Goal: Complete application form: Complete application form

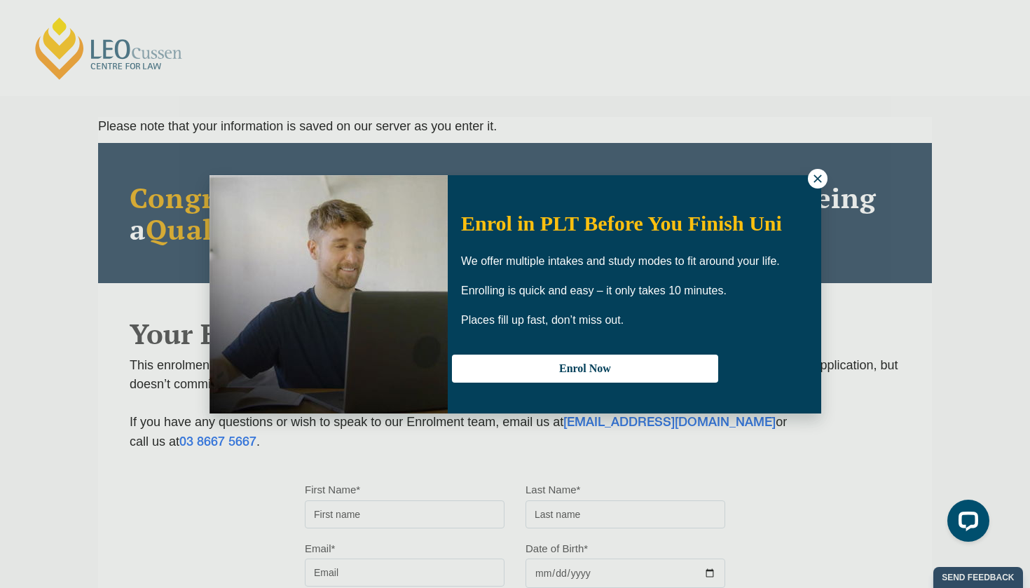
click at [813, 180] on icon at bounding box center [818, 178] width 13 height 13
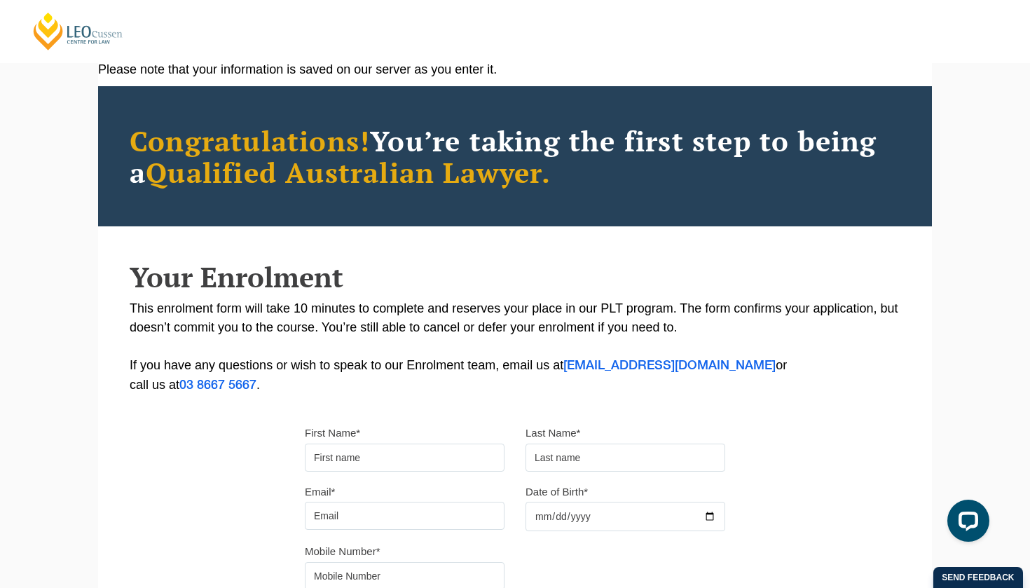
scroll to position [62, 0]
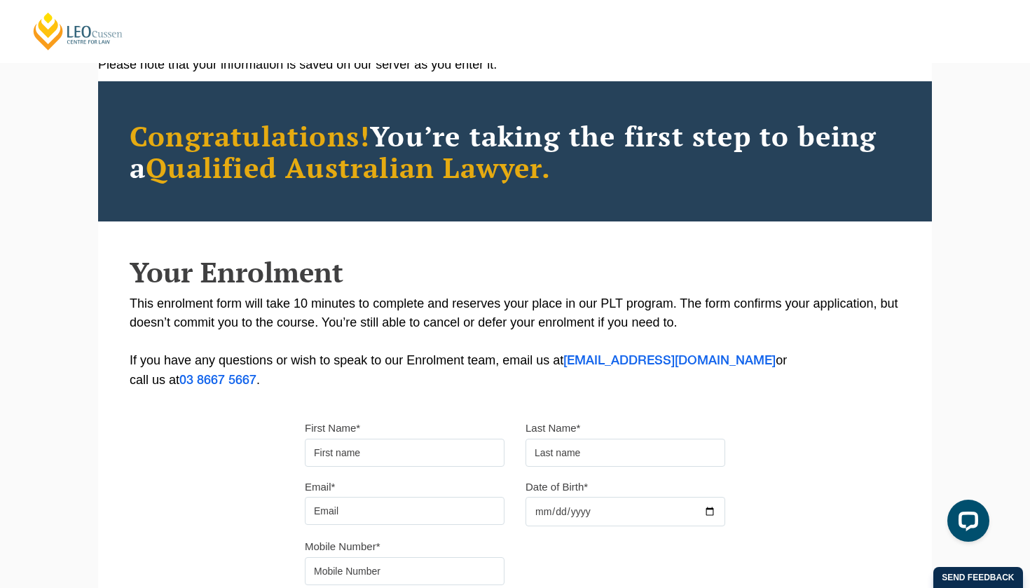
click at [449, 449] on input "First Name*" at bounding box center [405, 453] width 200 height 28
type input "Niamh"
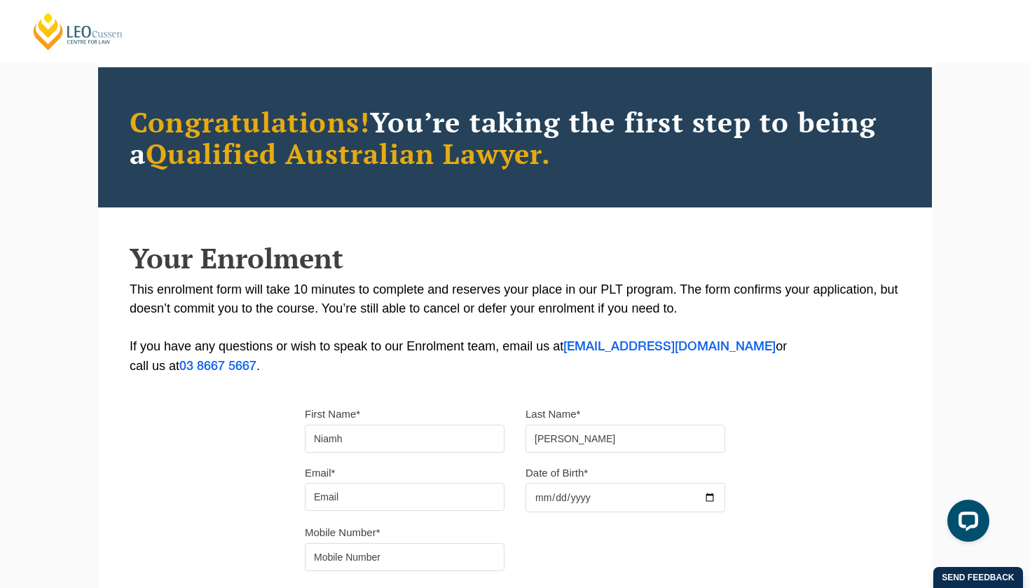
scroll to position [77, 0]
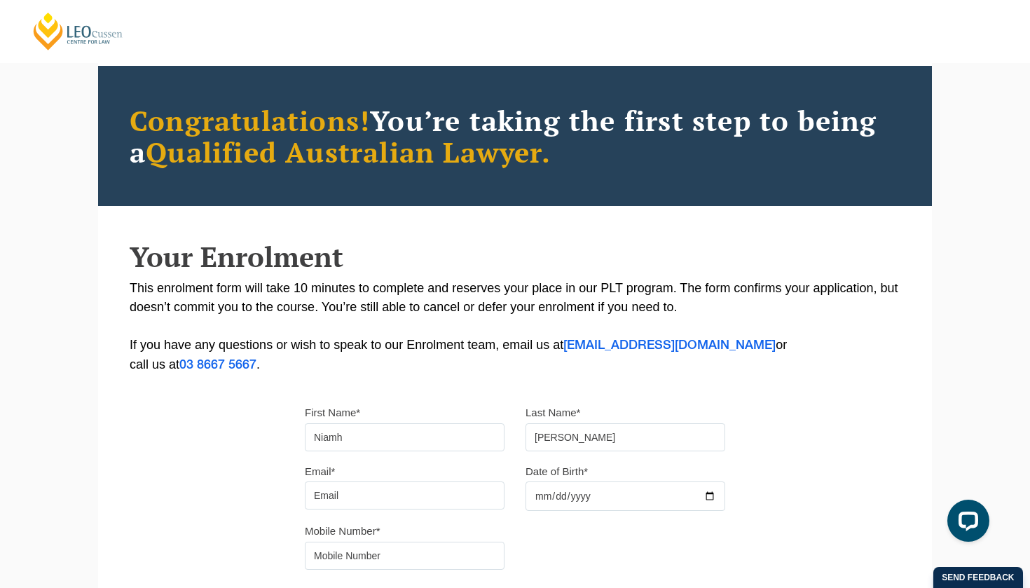
type input "[PERSON_NAME]"
click at [383, 501] on input "Email*" at bounding box center [405, 495] width 200 height 28
drag, startPoint x: 451, startPoint y: 504, endPoint x: 301, endPoint y: 501, distance: 150.0
click at [301, 501] on div "Email* [EMAIL_ADDRESS][PERSON_NAME][DOMAIN_NAME]" at bounding box center [404, 486] width 221 height 48
type input "[EMAIL_ADDRESS][DOMAIN_NAME]"
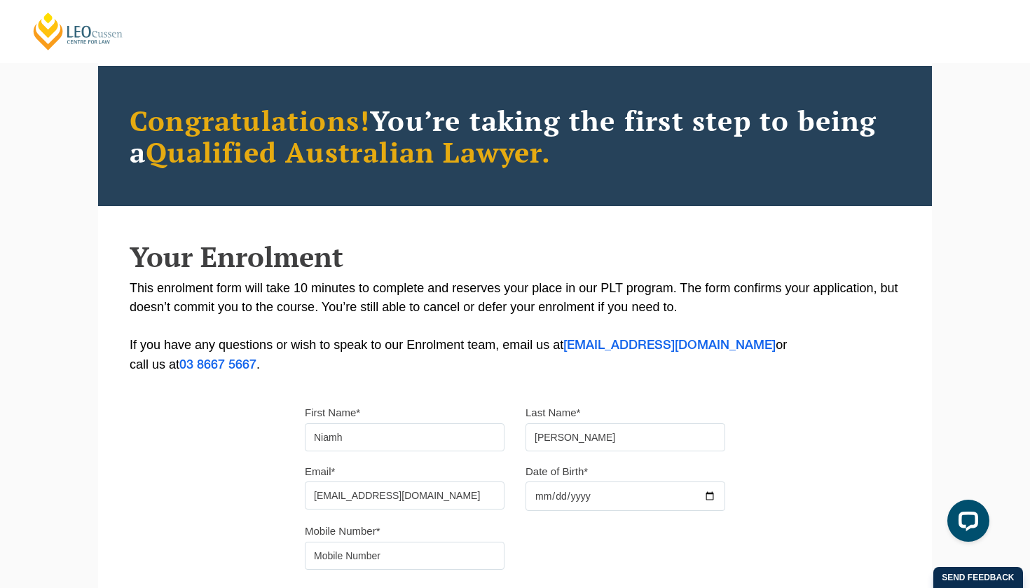
type input "[DATE]"
click at [457, 546] on div "Mobile Number*" at bounding box center [404, 545] width 221 height 48
click at [449, 559] on input "tel" at bounding box center [405, 556] width 200 height 28
type input "0405043895"
click at [247, 516] on div "Please note that your information is saved on our server as you enter it. Congr…" at bounding box center [515, 352] width 834 height 624
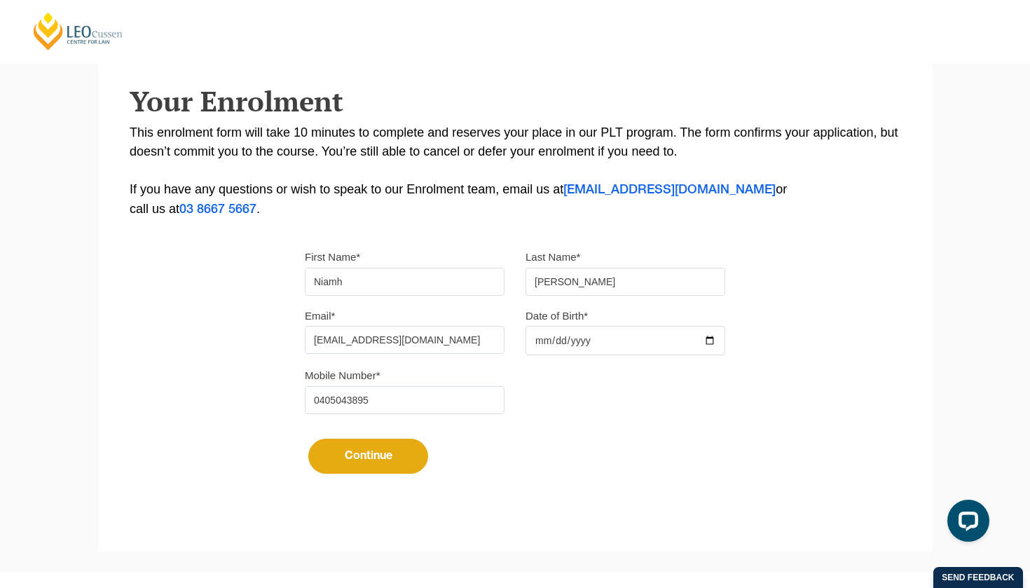
scroll to position [234, 0]
click at [397, 456] on button "Continue" at bounding box center [368, 454] width 120 height 35
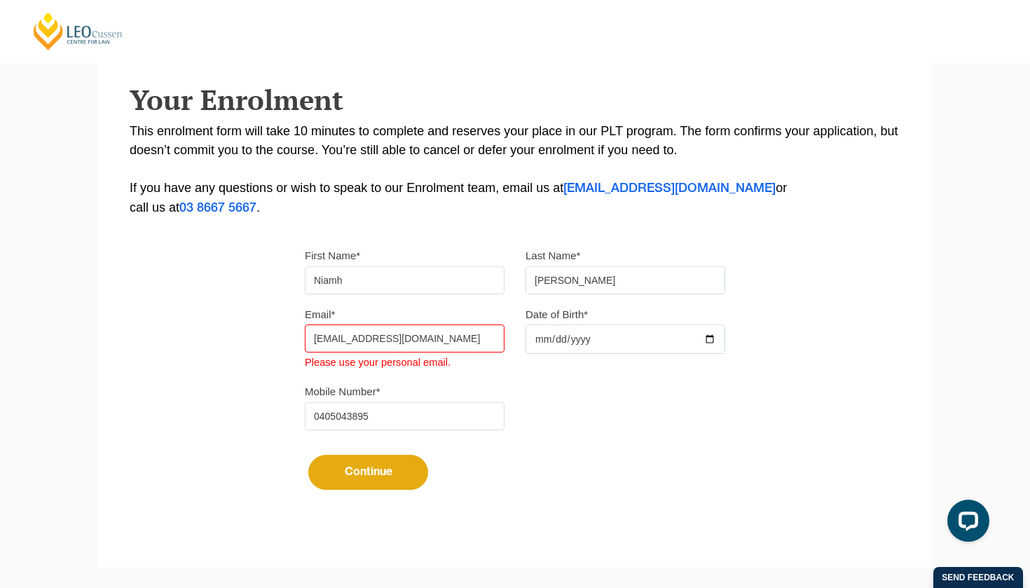
drag, startPoint x: 442, startPoint y: 341, endPoint x: 282, endPoint y: 341, distance: 159.8
click at [282, 341] on div "Please note that your information is saved on our server as you enter it. Congr…" at bounding box center [515, 204] width 834 height 642
type input "[EMAIL_ADDRESS][PERSON_NAME][DOMAIN_NAME]"
click at [368, 474] on button "Continue" at bounding box center [368, 472] width 120 height 35
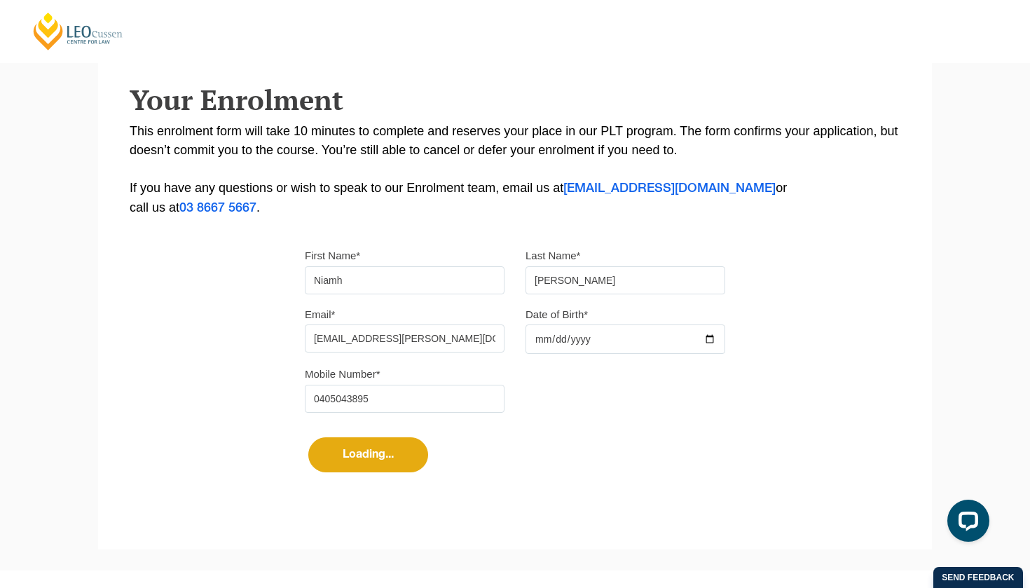
select select
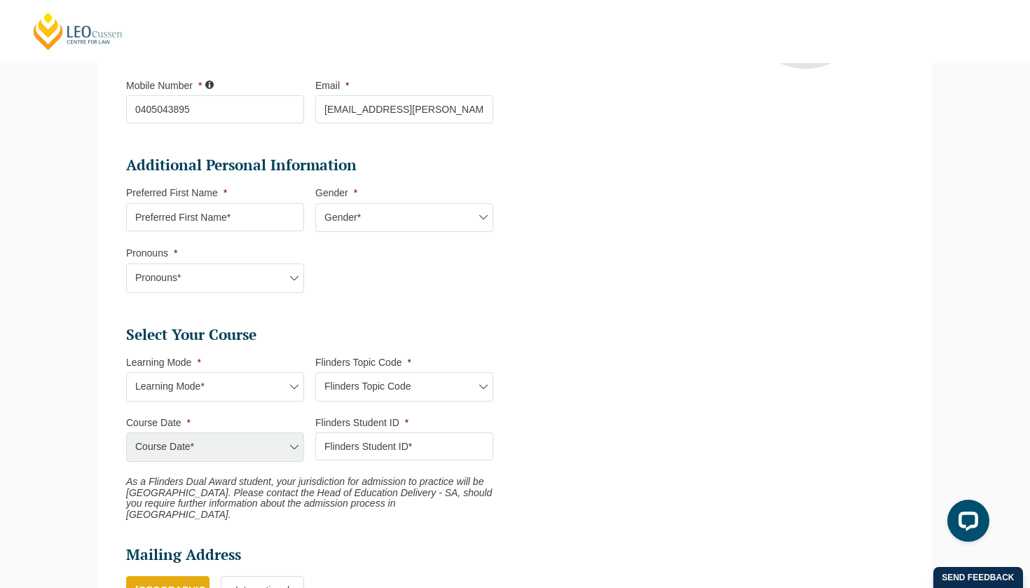
scroll to position [390, 0]
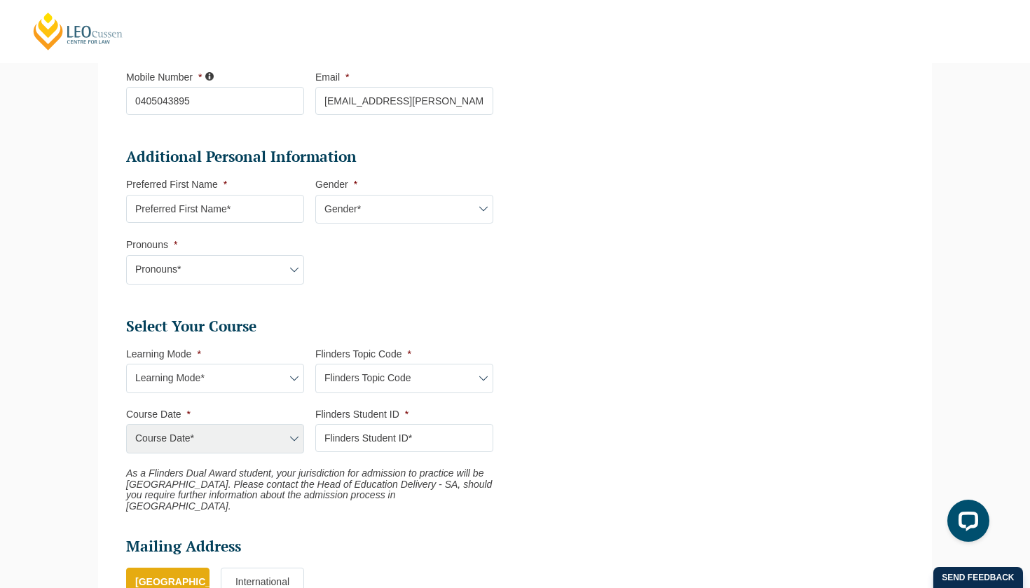
click at [224, 205] on input "Preferred First Name *" at bounding box center [215, 209] width 178 height 28
type input "Niamh"
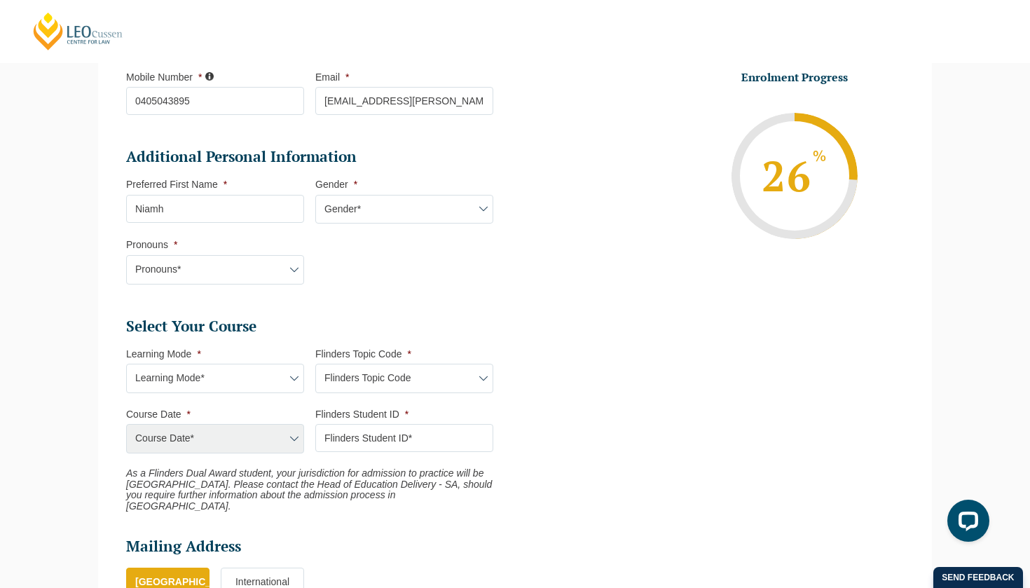
select select "[DEMOGRAPHIC_DATA]"
select select "She/Her/Hers"
click at [339, 296] on ul "Personal Information First Name * [PERSON_NAME] Last Name * [PERSON_NAME] Date …" at bounding box center [315, 295] width 378 height 879
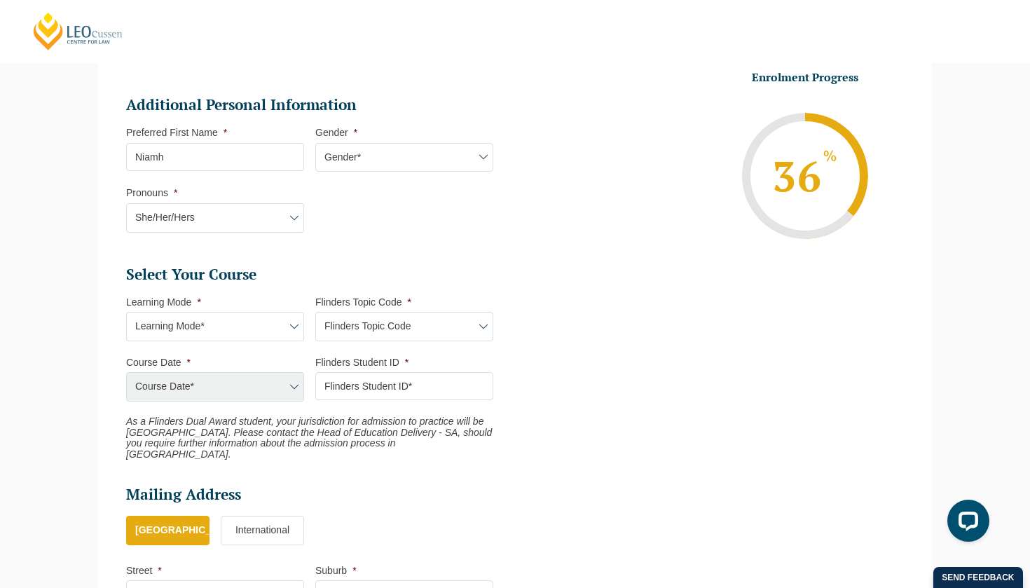
scroll to position [444, 0]
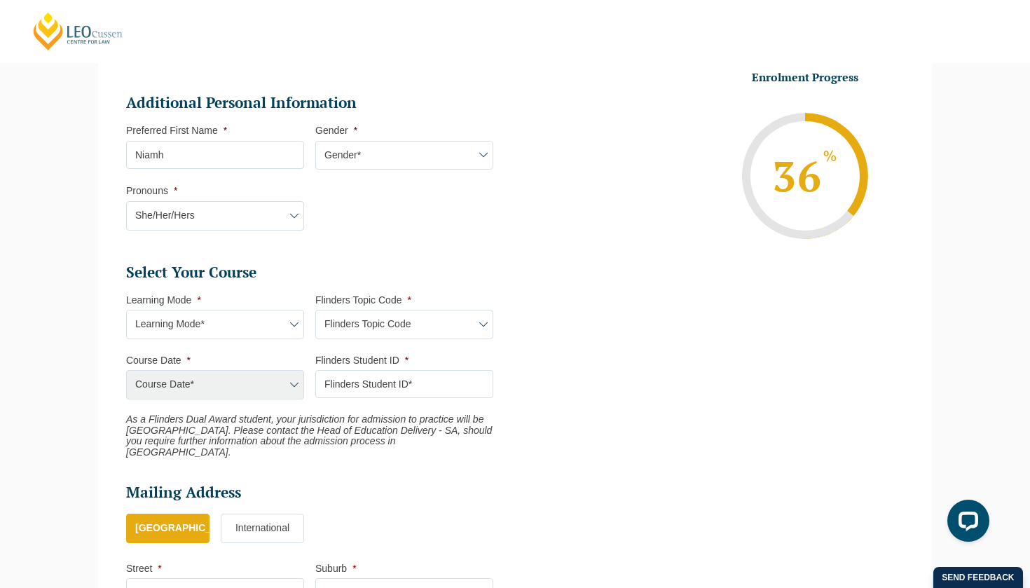
select select "Online Full Time Learning"
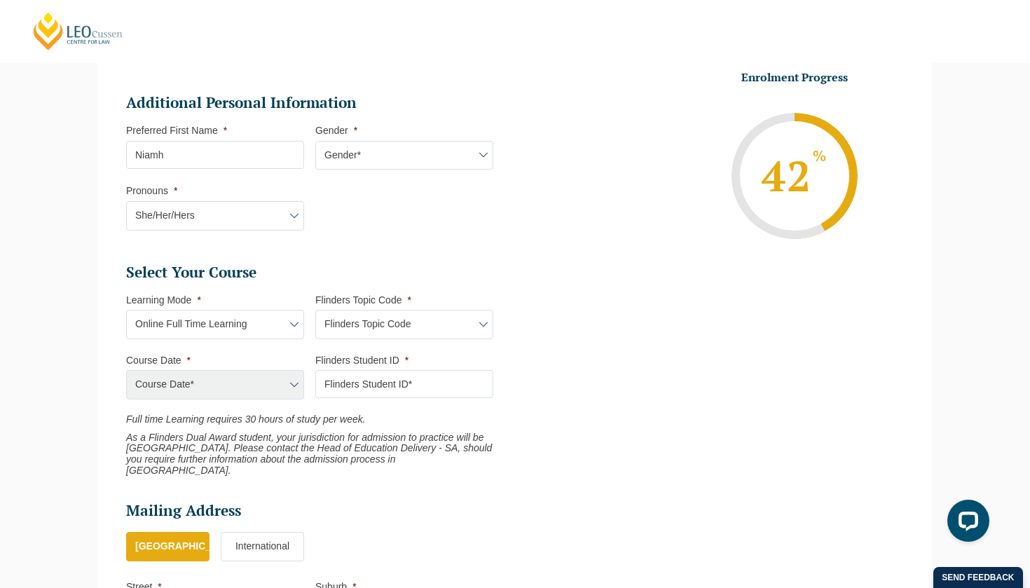
click at [428, 278] on h2 "Select Your Course" at bounding box center [309, 273] width 367 height 20
select select "LLAW7004"
click at [547, 348] on ul "Personal Information First Name * [PERSON_NAME] Last Name * [PERSON_NAME] Date …" at bounding box center [515, 242] width 799 height 915
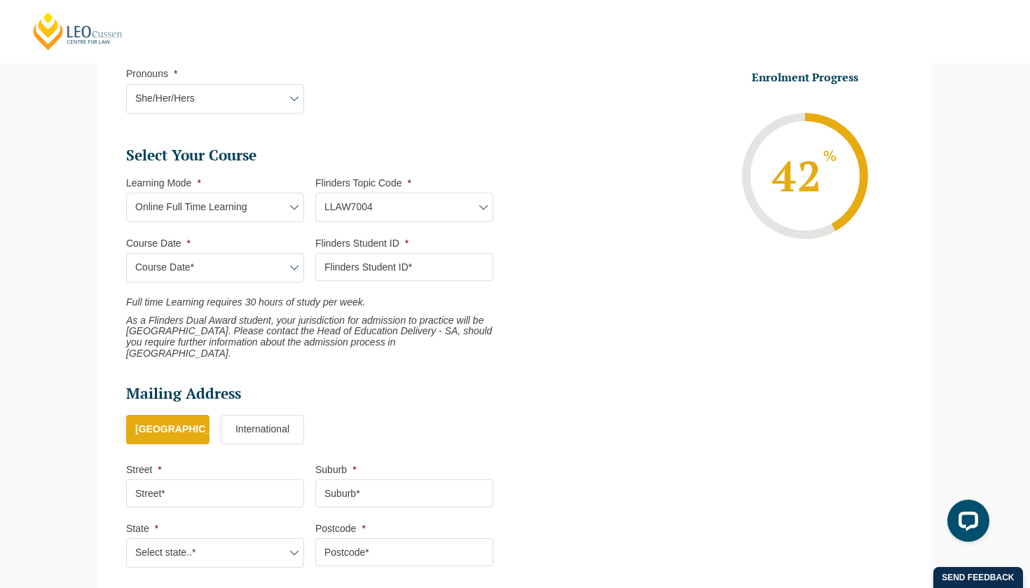
scroll to position [578, 0]
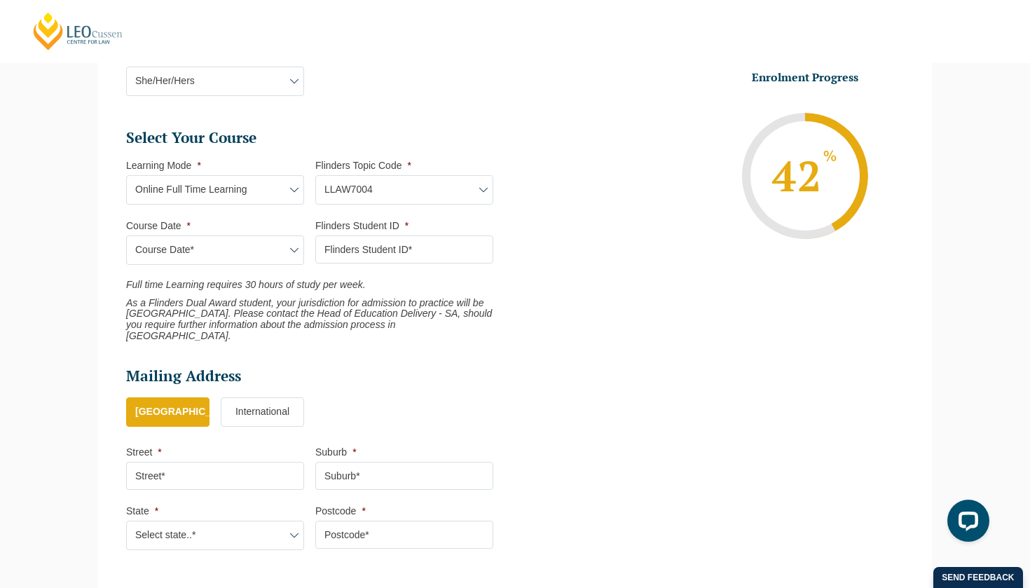
select select "[DATE] ([DATE] to [DATE])"
type input "Intake [DATE] FT"
type input "Practical Legal Training (NAT)"
select select "NAT PLT (SEP) 2025 Full Time Online"
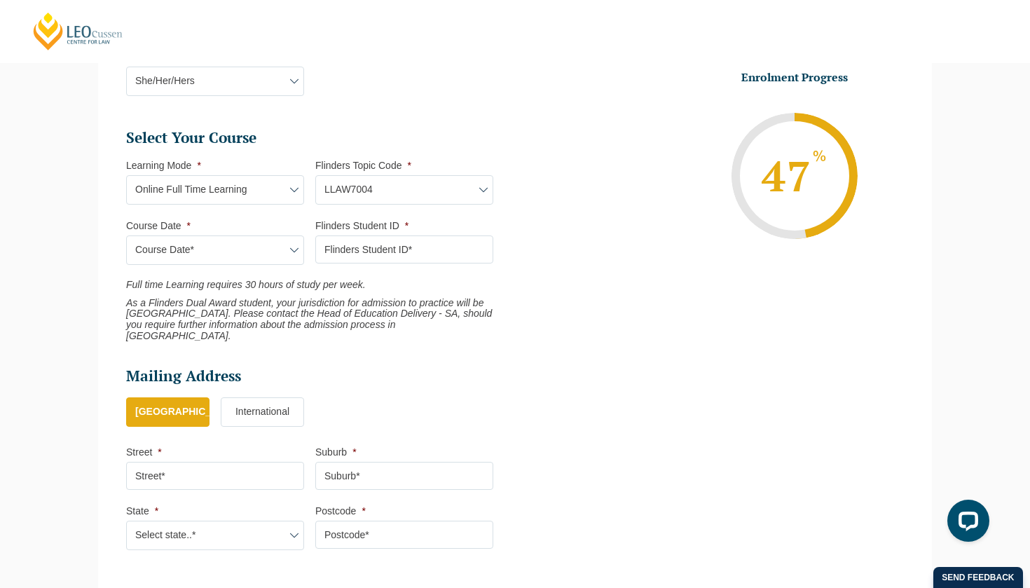
click at [370, 246] on input "Flinders Student ID *" at bounding box center [404, 249] width 178 height 28
